Goal: Check status: Check status

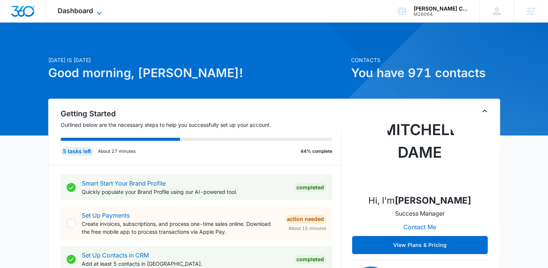
click at [77, 14] on span "Dashboard" at bounding box center [75, 11] width 35 height 8
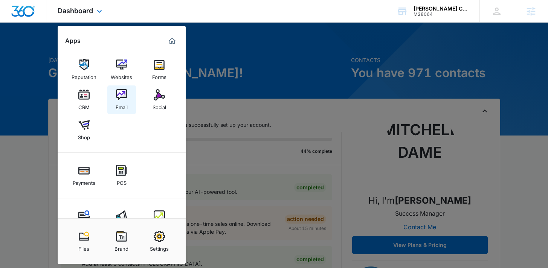
scroll to position [26, 0]
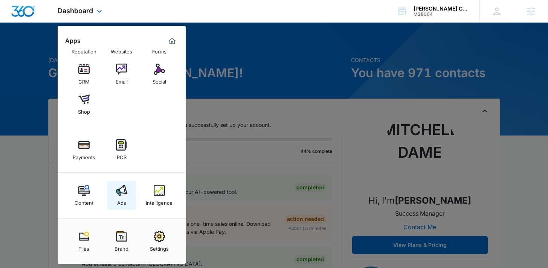
click at [128, 206] on link "Ads" at bounding box center [121, 195] width 29 height 29
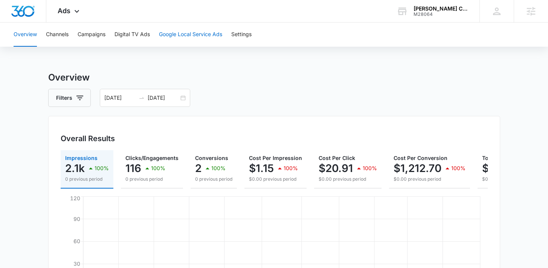
click at [175, 35] on button "Google Local Service Ads" at bounding box center [190, 35] width 63 height 24
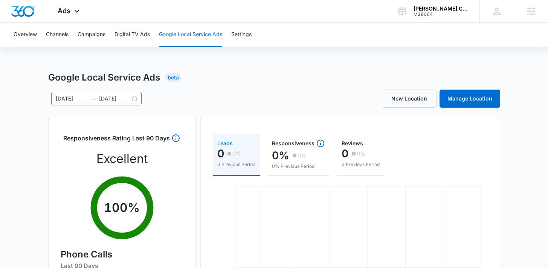
click at [137, 97] on div "02/19/2025 08/18/2025" at bounding box center [96, 99] width 90 height 14
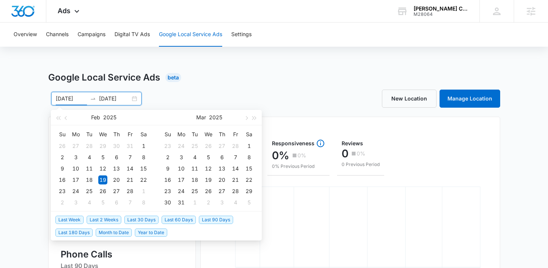
click at [139, 217] on span "Last 30 Days" at bounding box center [141, 220] width 34 height 8
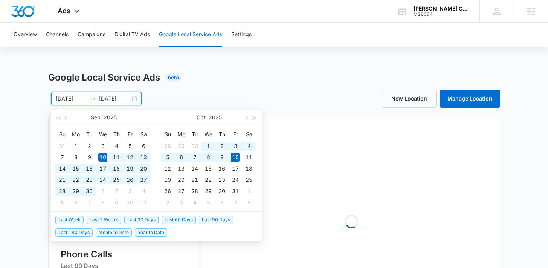
type input "09/10/2025"
type input "10/10/2025"
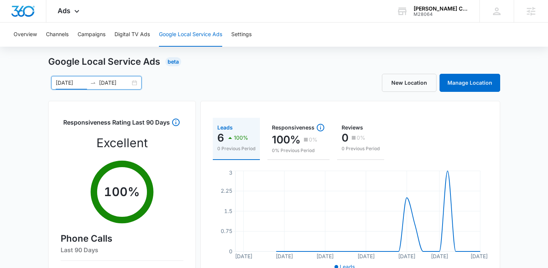
scroll to position [8, 0]
